Goal: Task Accomplishment & Management: Complete application form

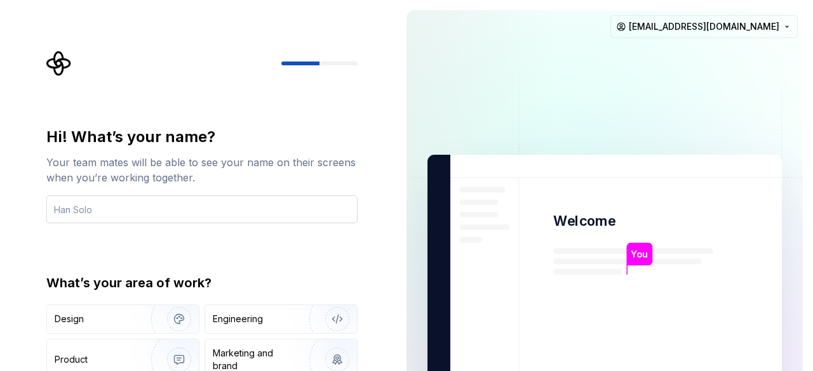
click at [203, 218] on input "text" at bounding box center [201, 210] width 311 height 28
click at [197, 213] on input "text" at bounding box center [201, 210] width 311 height 28
